Goal: Find contact information: Find contact information

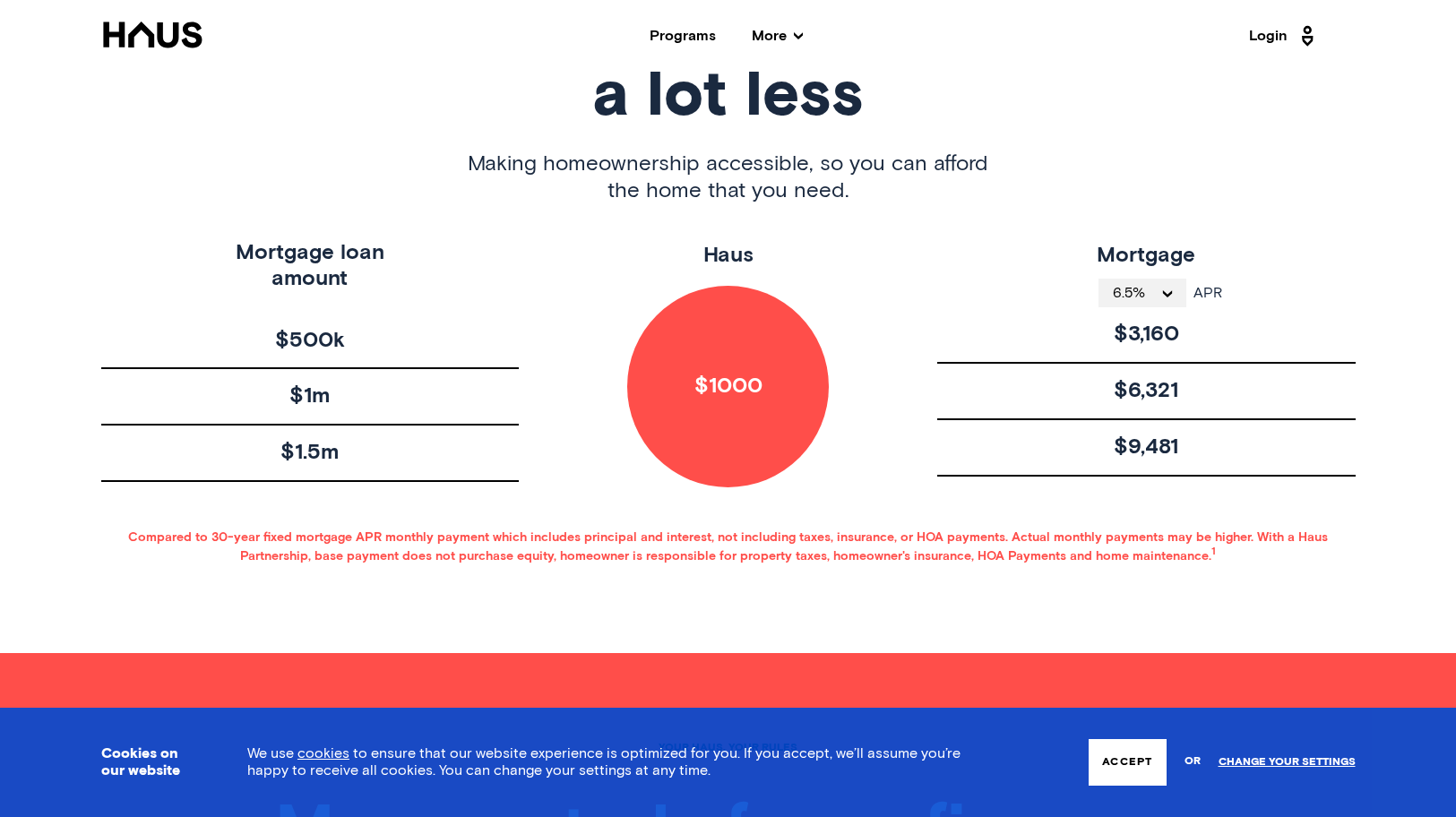
scroll to position [1236, 0]
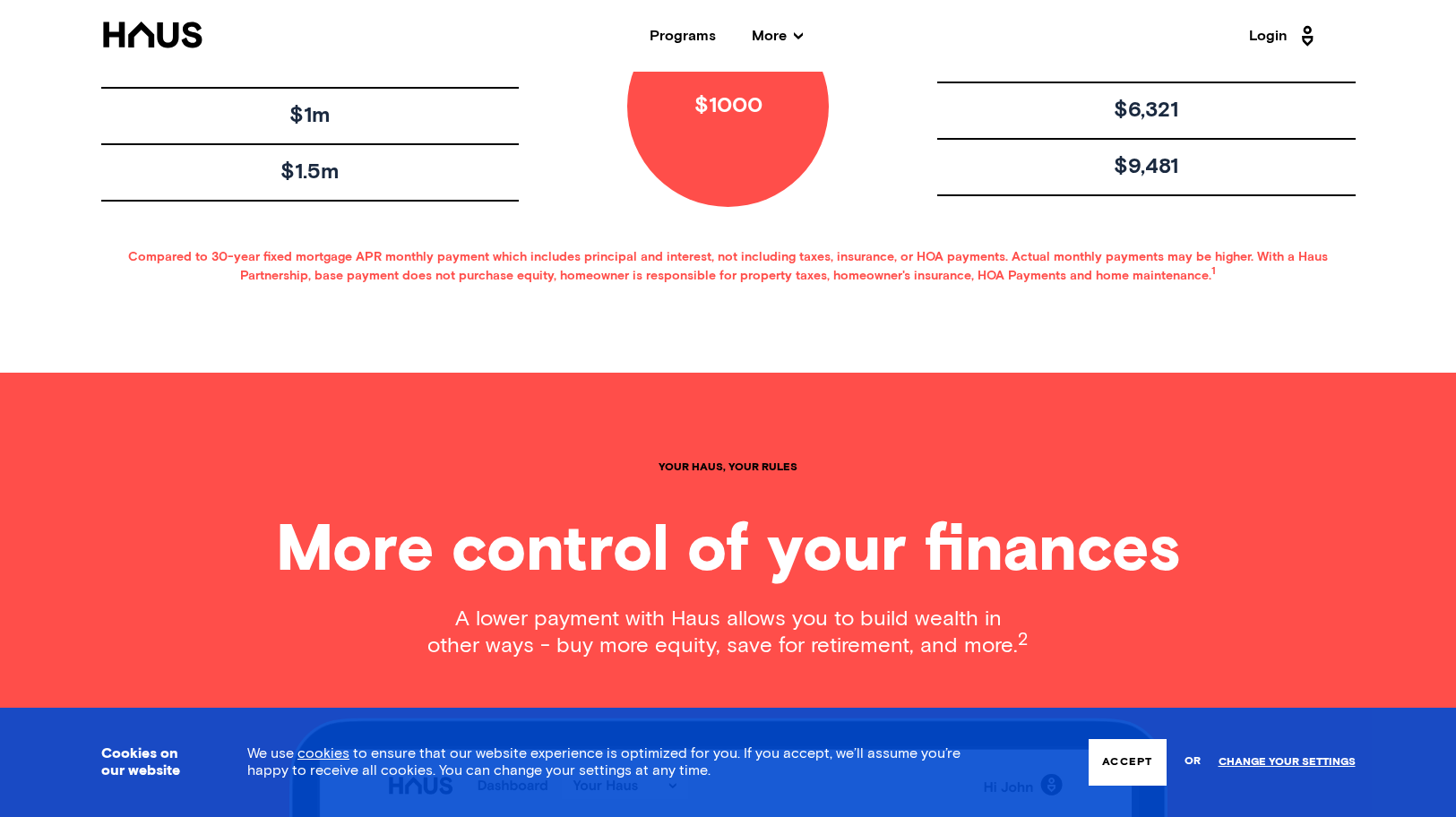
click at [1139, 762] on button "Accept" at bounding box center [1127, 762] width 77 height 46
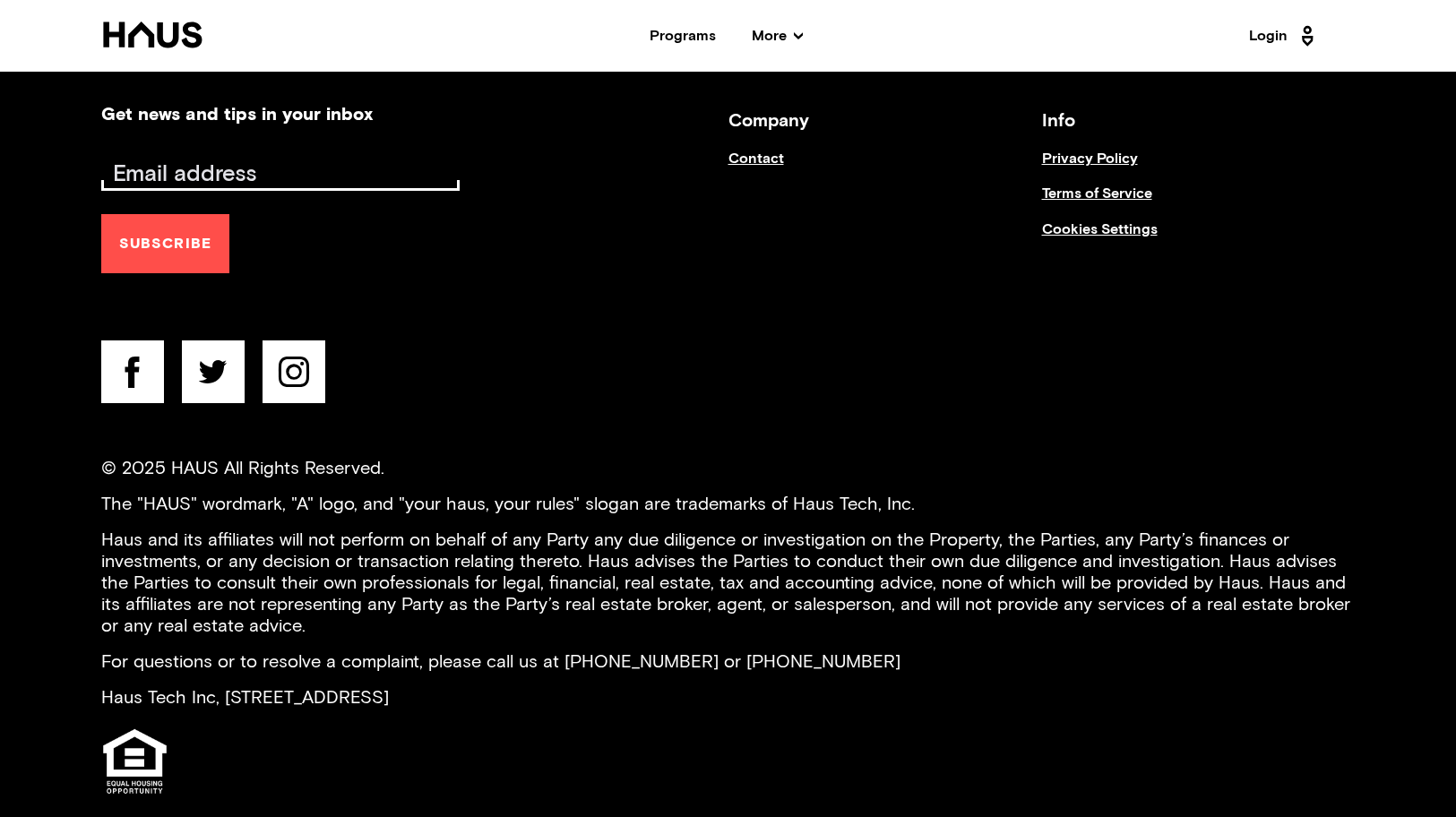
scroll to position [7287, 0]
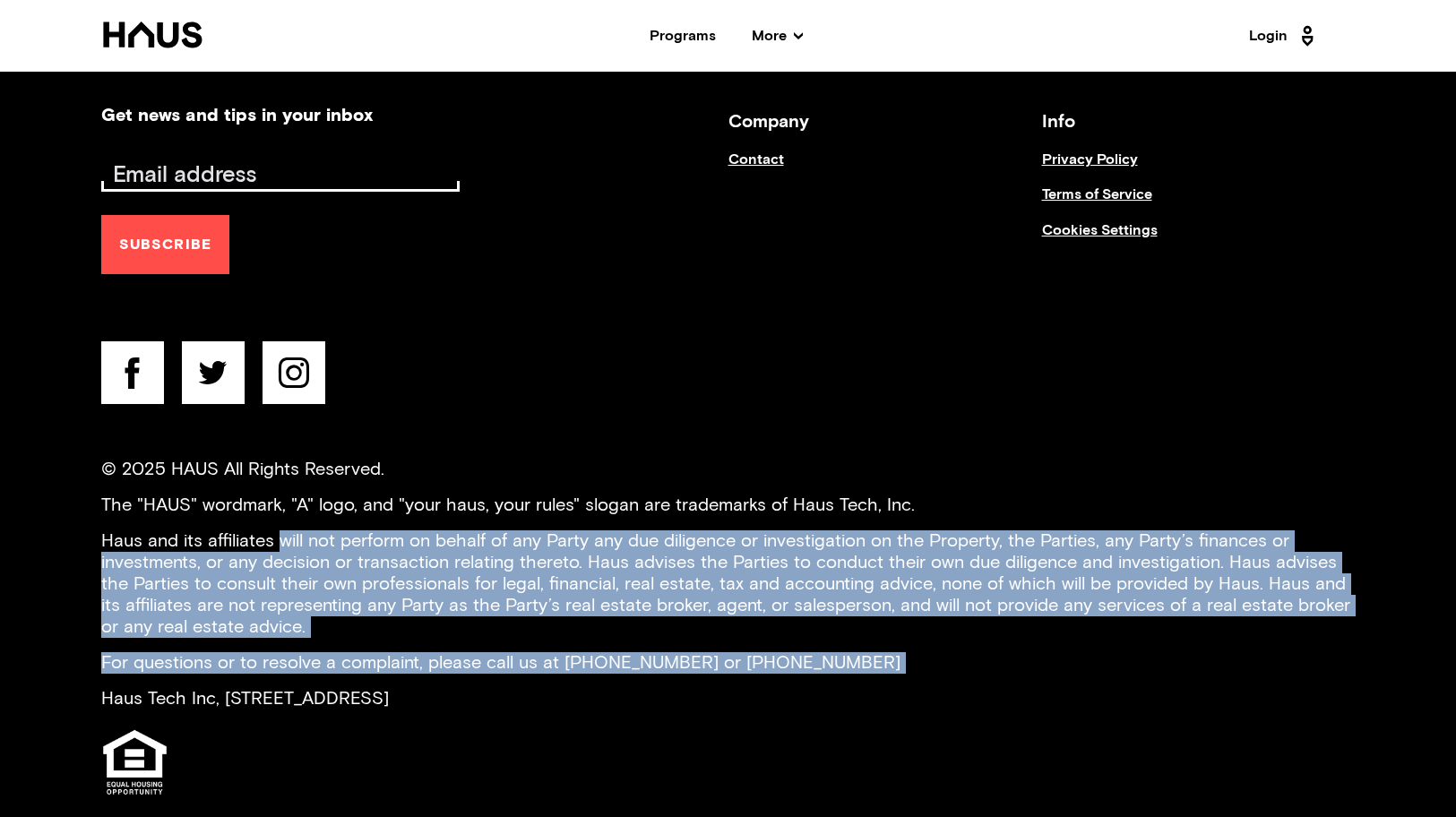
drag, startPoint x: 706, startPoint y: 641, endPoint x: 285, endPoint y: 512, distance: 440.3
click at [285, 512] on div "© 2025 HAUS All Rights Reserved. The "HAUS" wordmark, "A" logo, and "your haus,…" at bounding box center [728, 629] width 1254 height 340
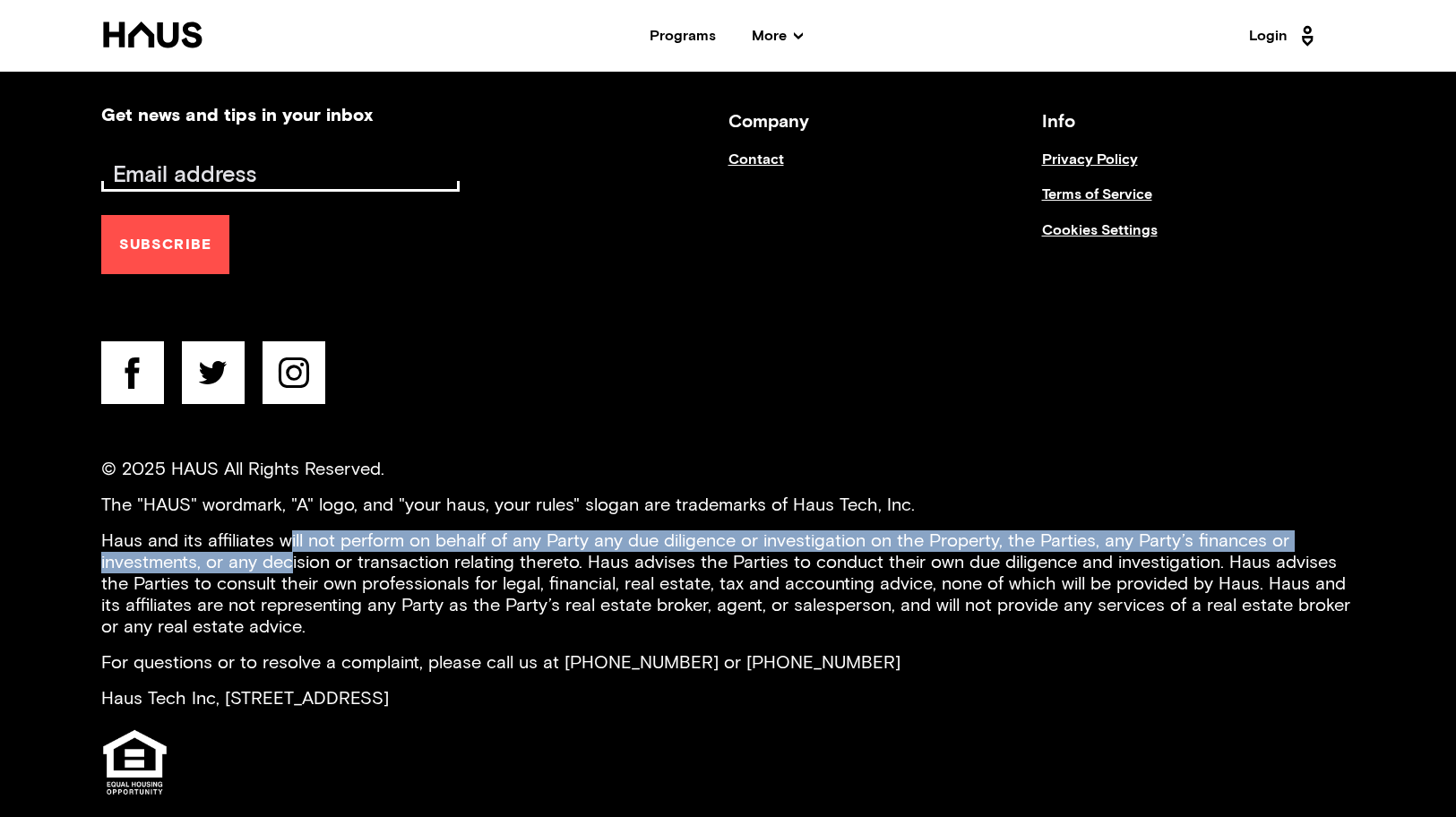
click at [288, 530] on p "Haus and its affiliates will not perform on behalf of any Party any due diligen…" at bounding box center [728, 583] width 1254 height 107
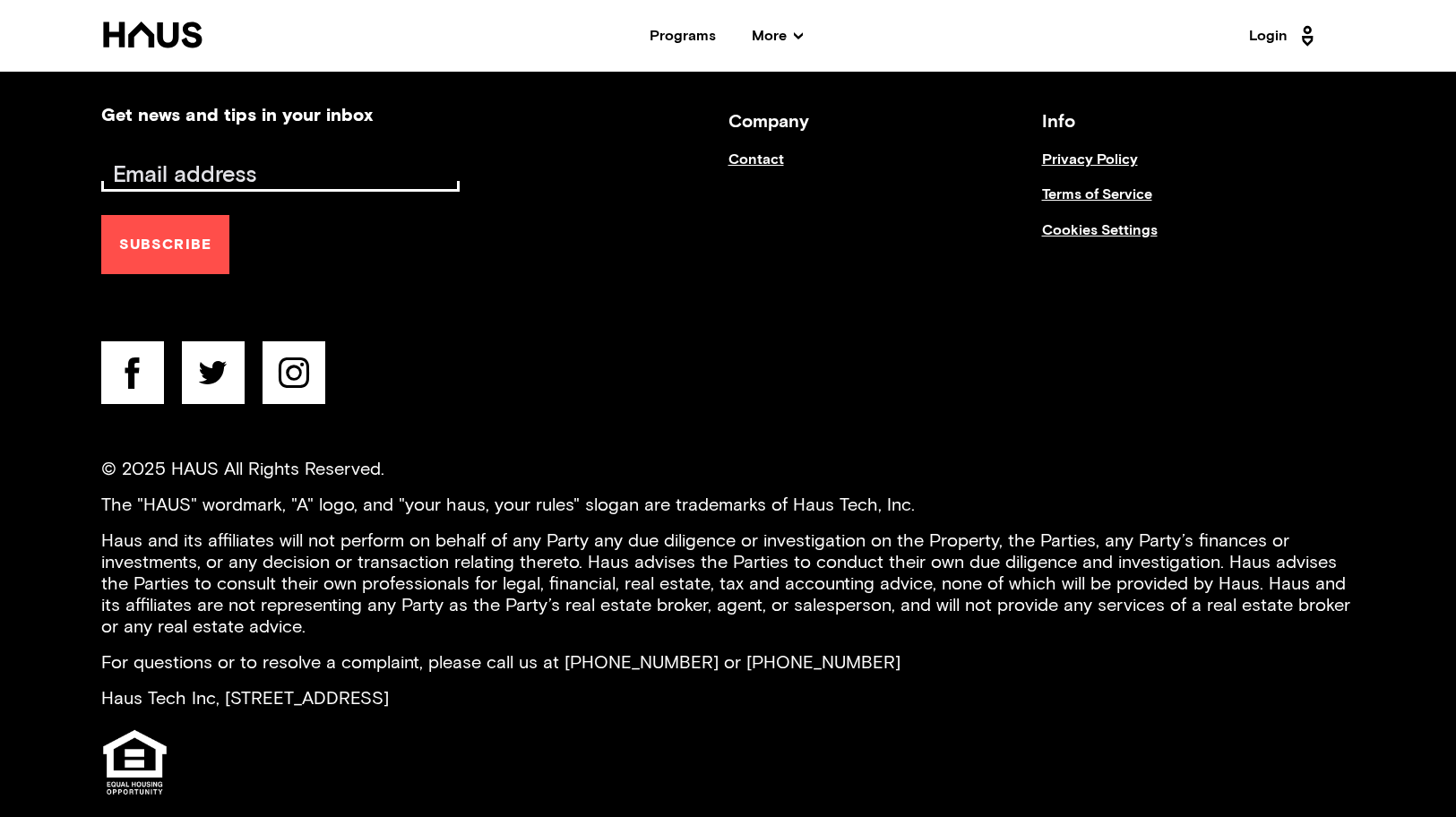
click at [551, 649] on div "© 2025 HAUS All Rights Reserved. The "HAUS" wordmark, "A" logo, and "your haus,…" at bounding box center [728, 629] width 1254 height 340
drag, startPoint x: 647, startPoint y: 658, endPoint x: 216, endPoint y: 551, distance: 444.1
click at [216, 551] on div "© 2025 HAUS All Rights Reserved. The "HAUS" wordmark, "A" logo, and "your haus,…" at bounding box center [728, 629] width 1254 height 340
click at [216, 551] on p "Haus and its affiliates will not perform on behalf of any Party any due diligen…" at bounding box center [728, 583] width 1254 height 107
click at [494, 652] on p "For questions or to resolve a complaint, please call us at [PHONE_NUMBER] or [P…" at bounding box center [728, 663] width 1254 height 22
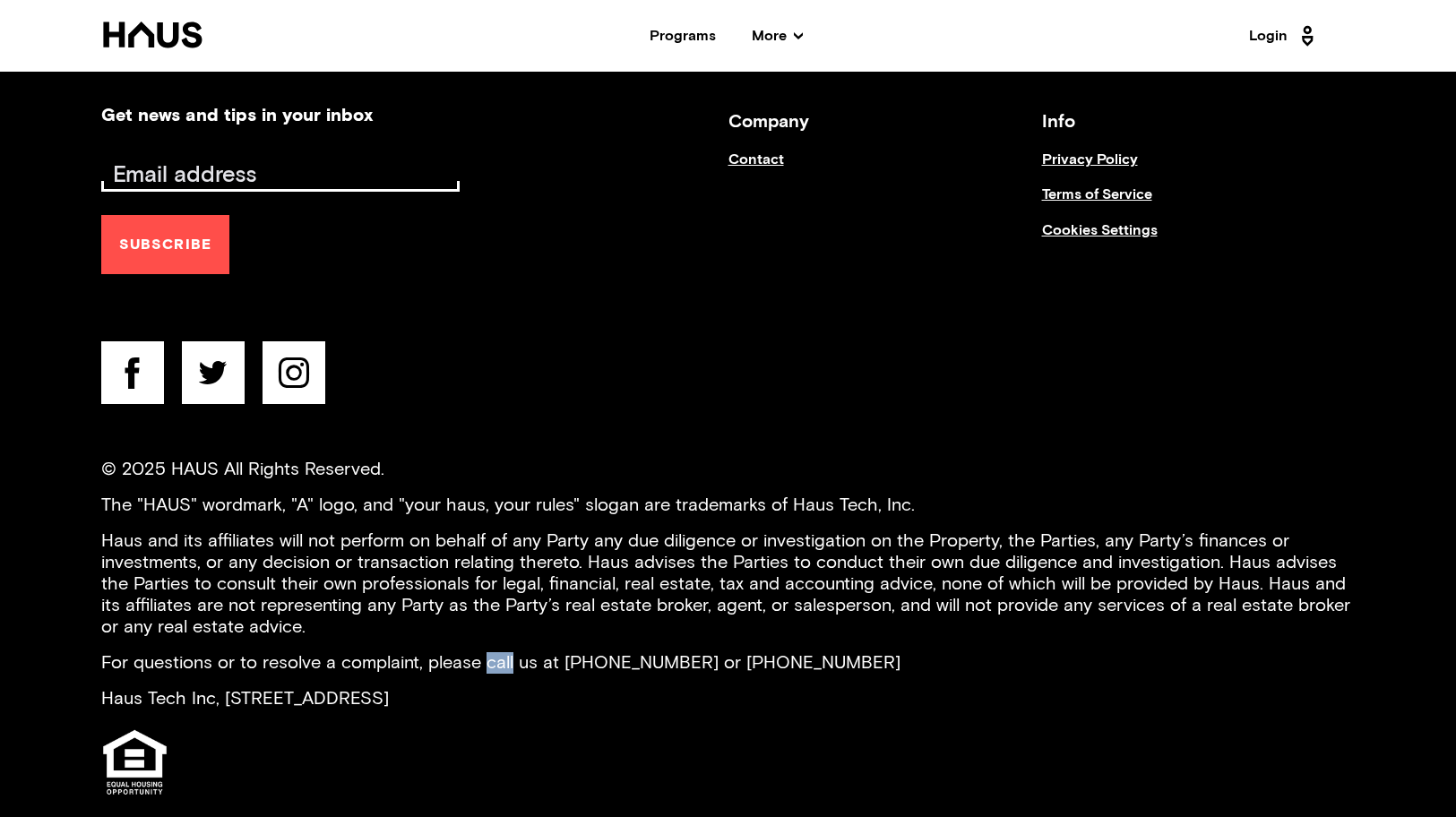
click at [494, 652] on p "For questions or to resolve a complaint, please call us at [PHONE_NUMBER] or [P…" at bounding box center [728, 663] width 1254 height 22
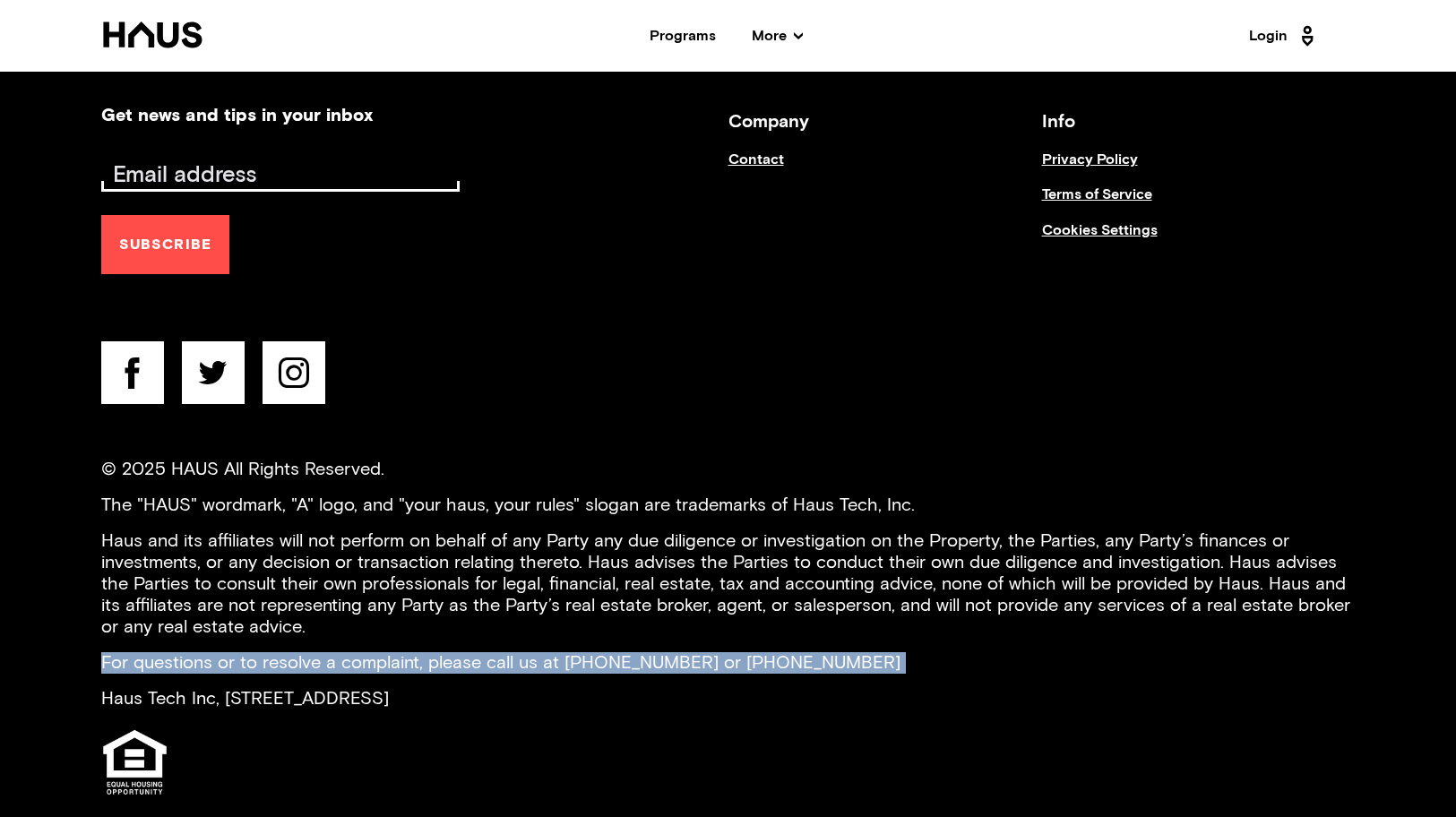
click at [494, 652] on p "For questions or to resolve a complaint, please call us at [PHONE_NUMBER] or [P…" at bounding box center [728, 663] width 1254 height 22
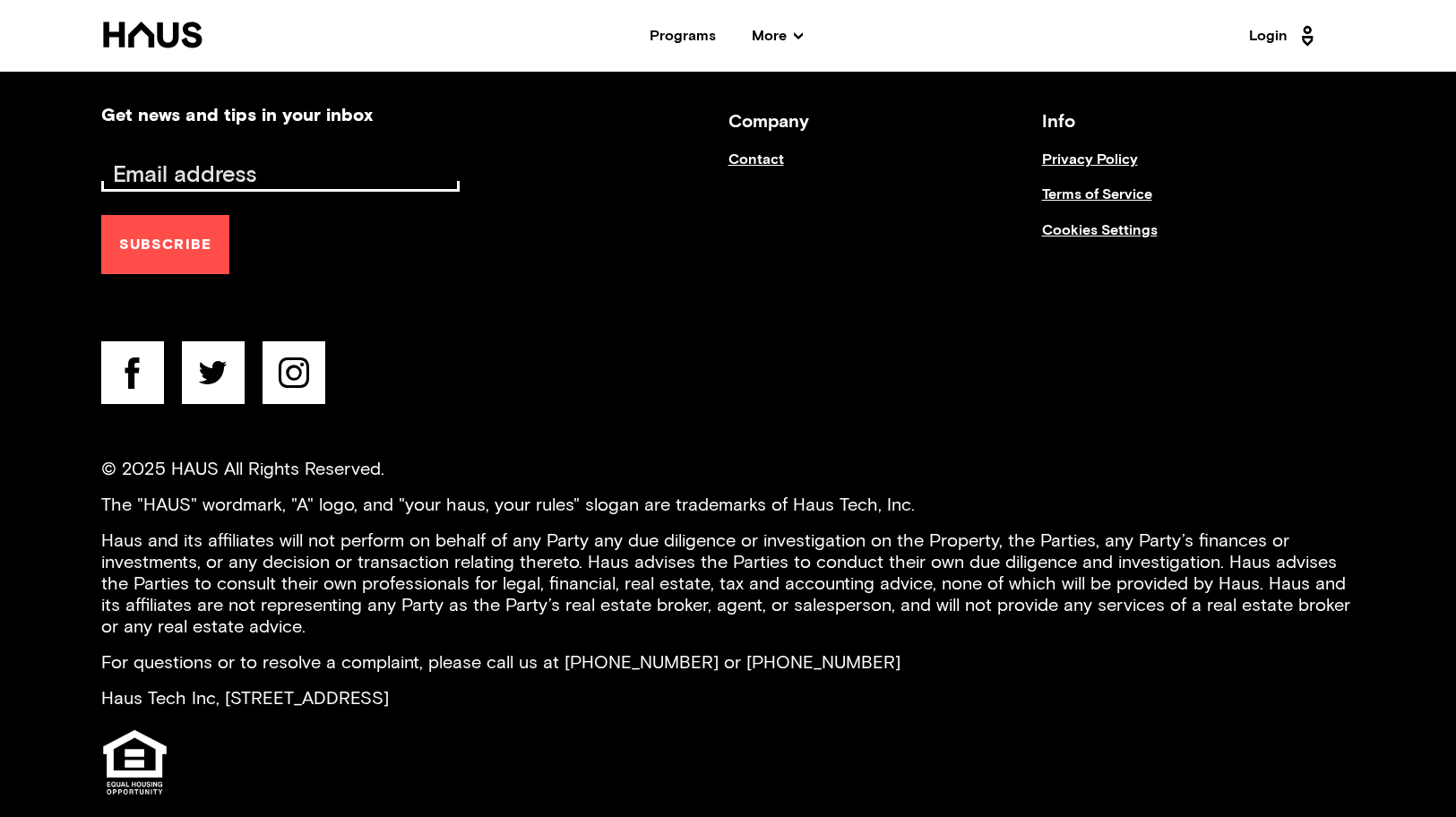
click at [589, 541] on p "Haus and its affiliates will not perform on behalf of any Party any due diligen…" at bounding box center [728, 583] width 1254 height 107
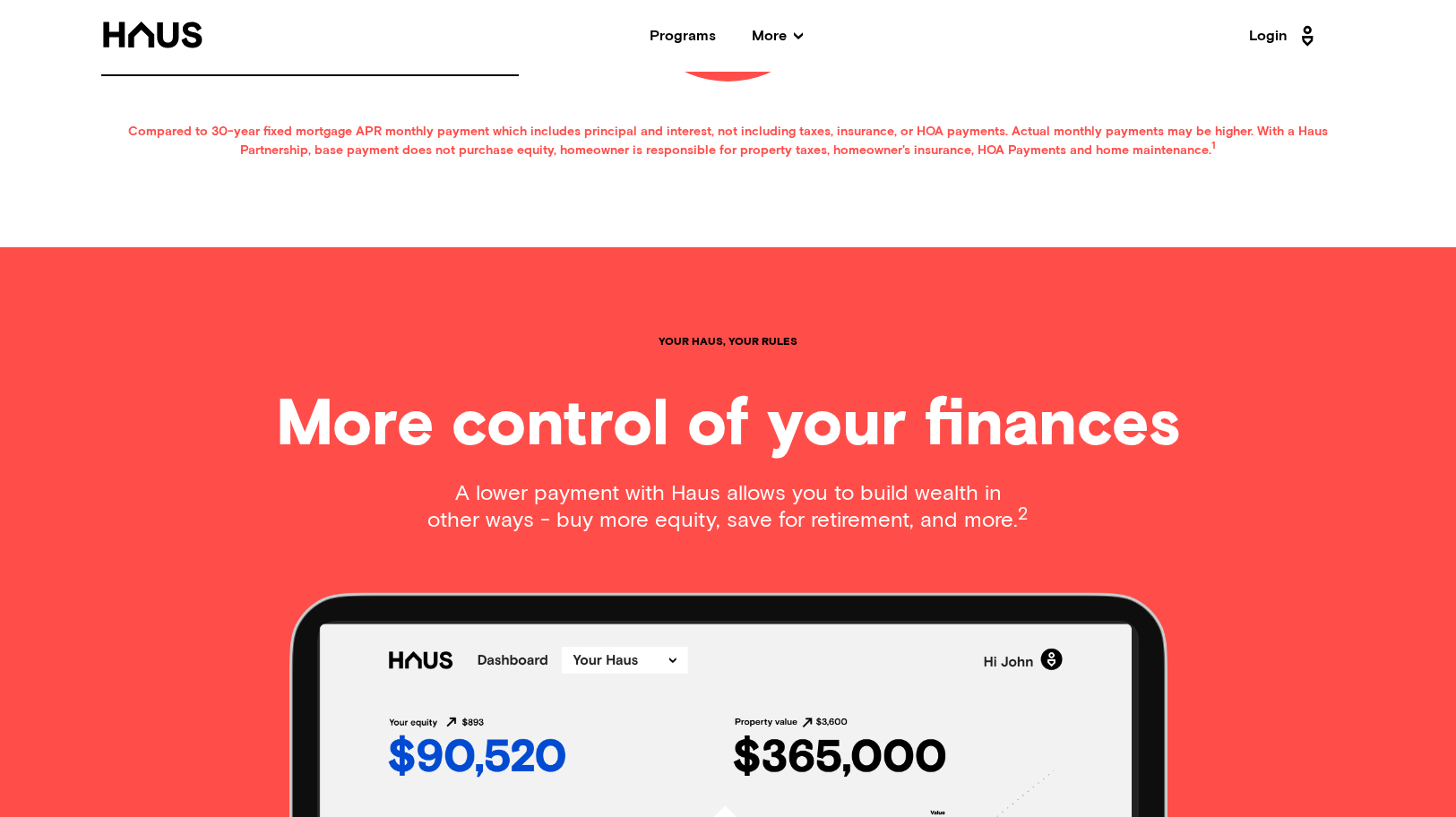
scroll to position [1522, 0]
